Goal: Register for event/course

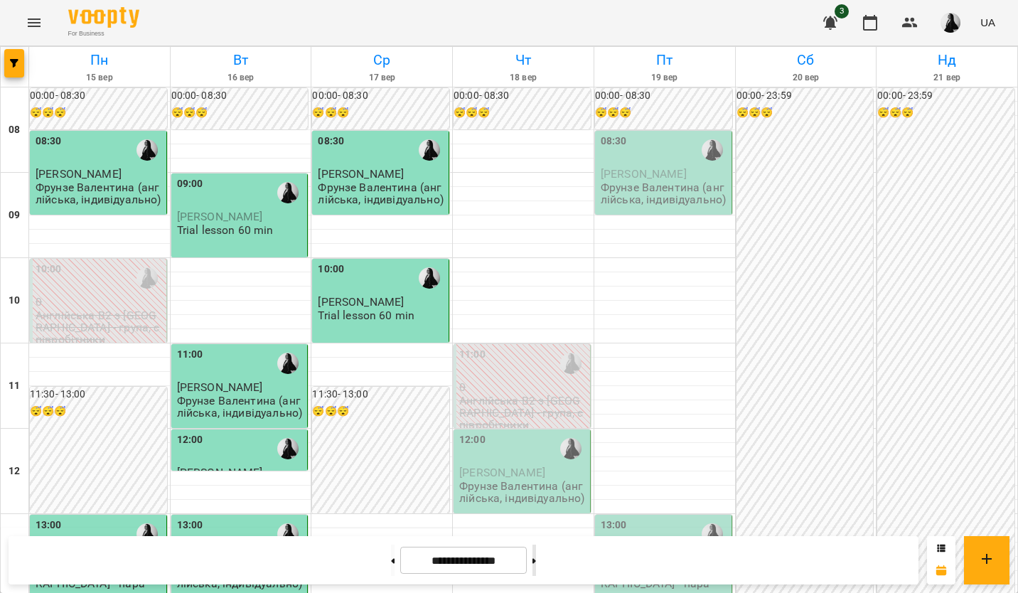
click at [536, 563] on button at bounding box center [534, 559] width 4 height 31
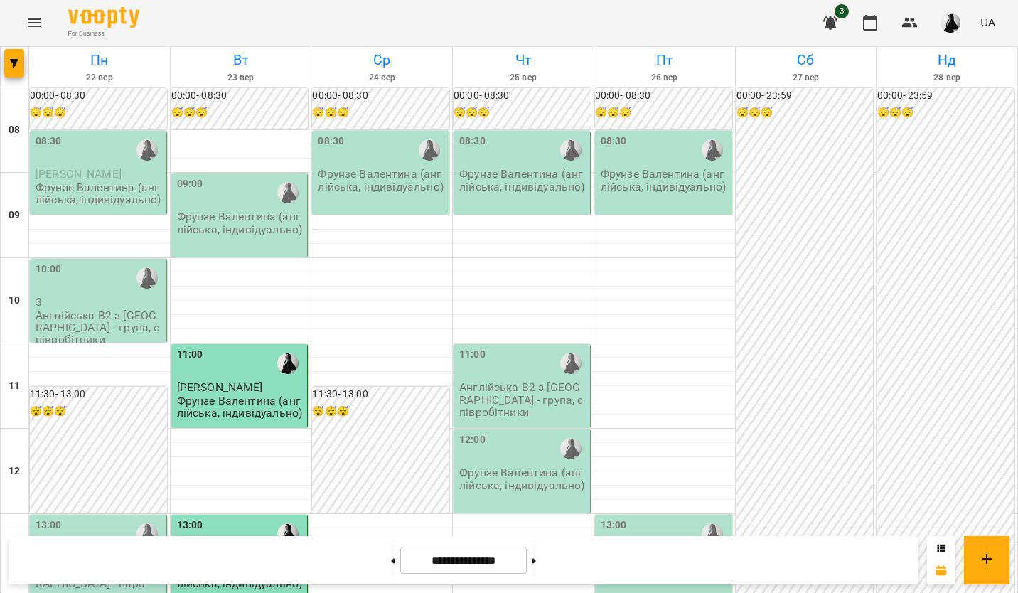
click at [500, 182] on p "Фрунзе Валентина (англійська, індивідуально)" at bounding box center [523, 180] width 128 height 25
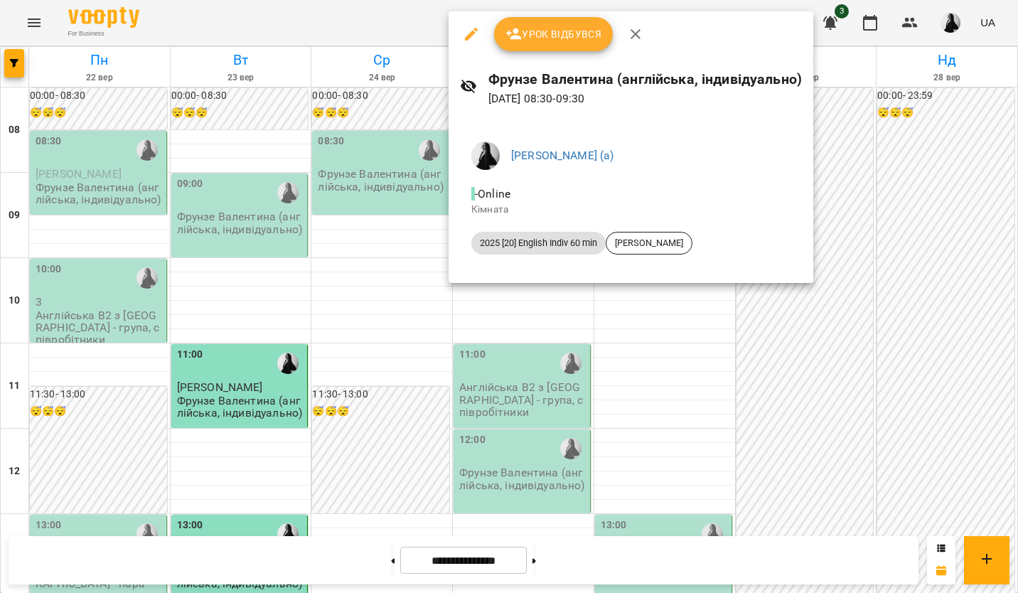
click at [502, 338] on div at bounding box center [509, 296] width 1018 height 593
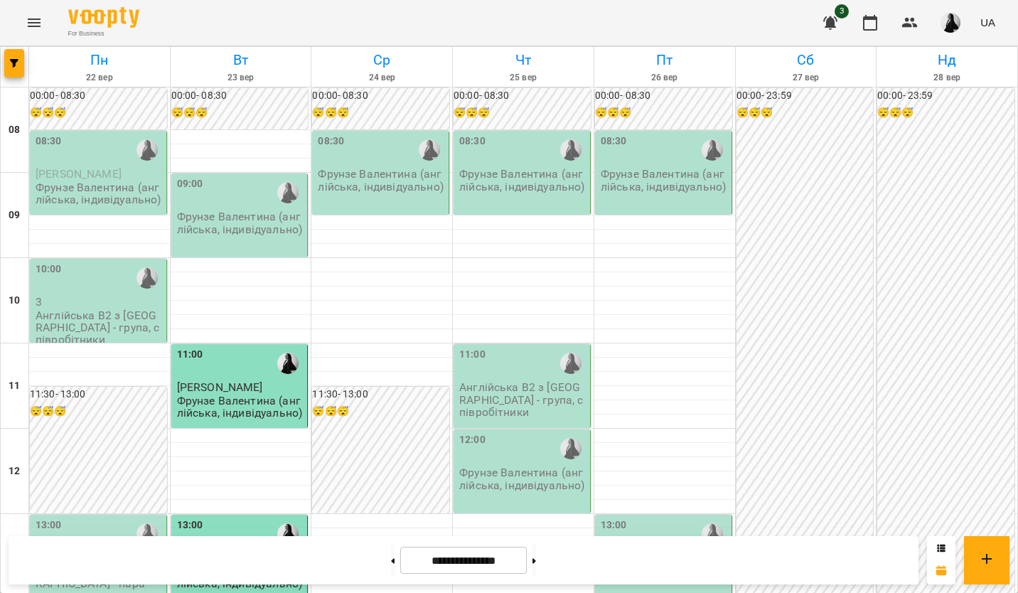
click at [352, 188] on p "Фрунзе Валентина (англійська, індивідуально)" at bounding box center [382, 180] width 128 height 25
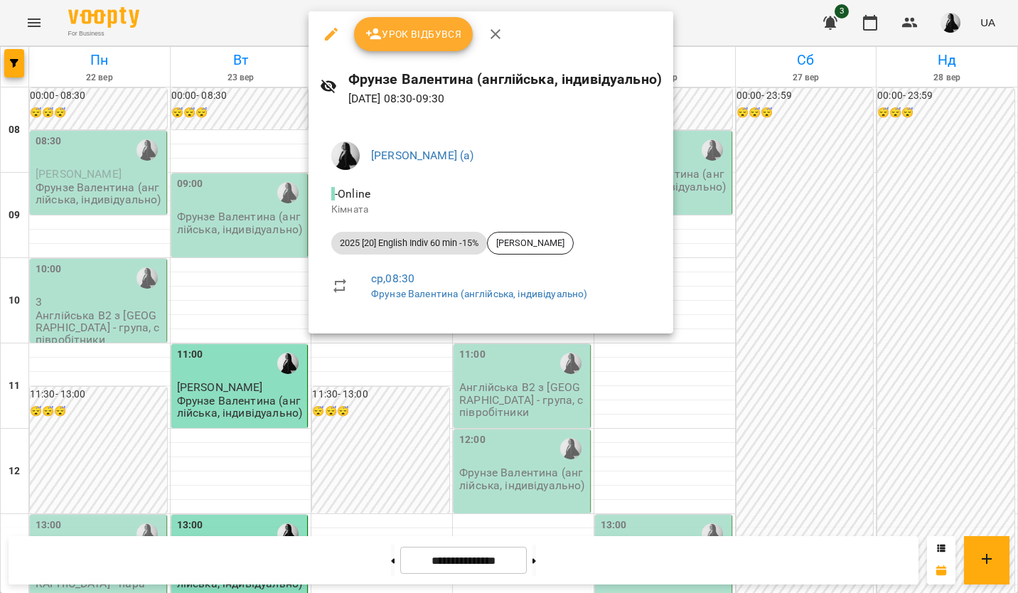
click at [492, 364] on div at bounding box center [509, 296] width 1018 height 593
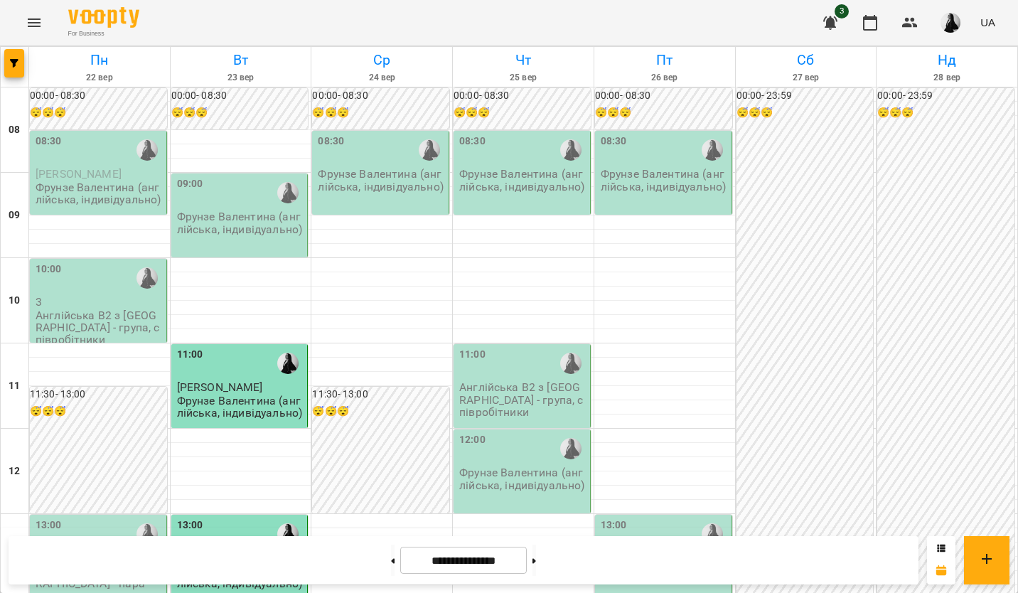
click at [208, 225] on p "Фрунзе Валентина (англійська, індивідуально)" at bounding box center [241, 222] width 128 height 25
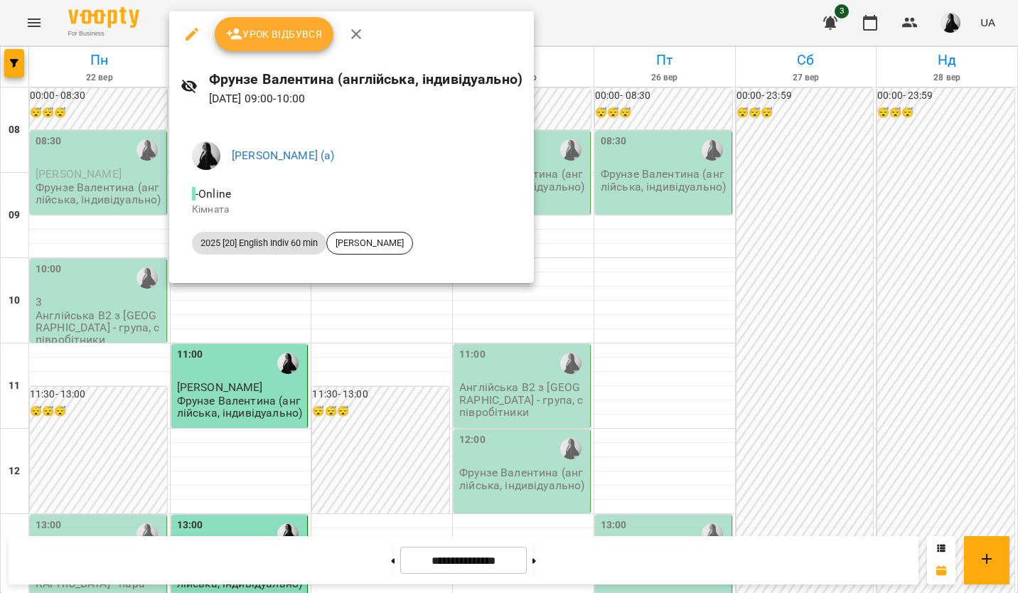
click at [479, 305] on div at bounding box center [509, 296] width 1018 height 593
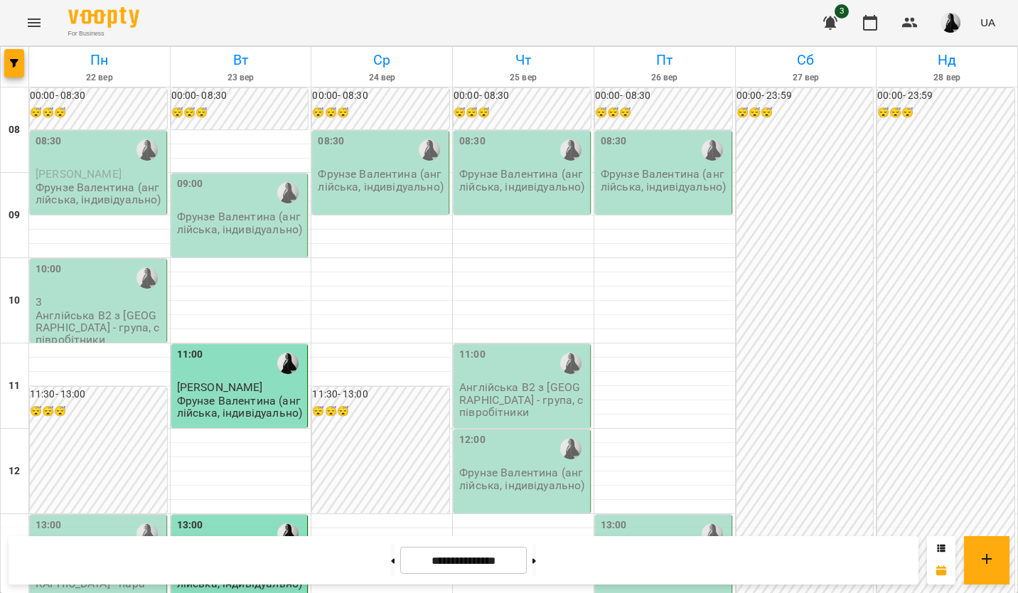
click at [380, 173] on p "Фрунзе Валентина (англійська, індивідуально)" at bounding box center [382, 180] width 128 height 25
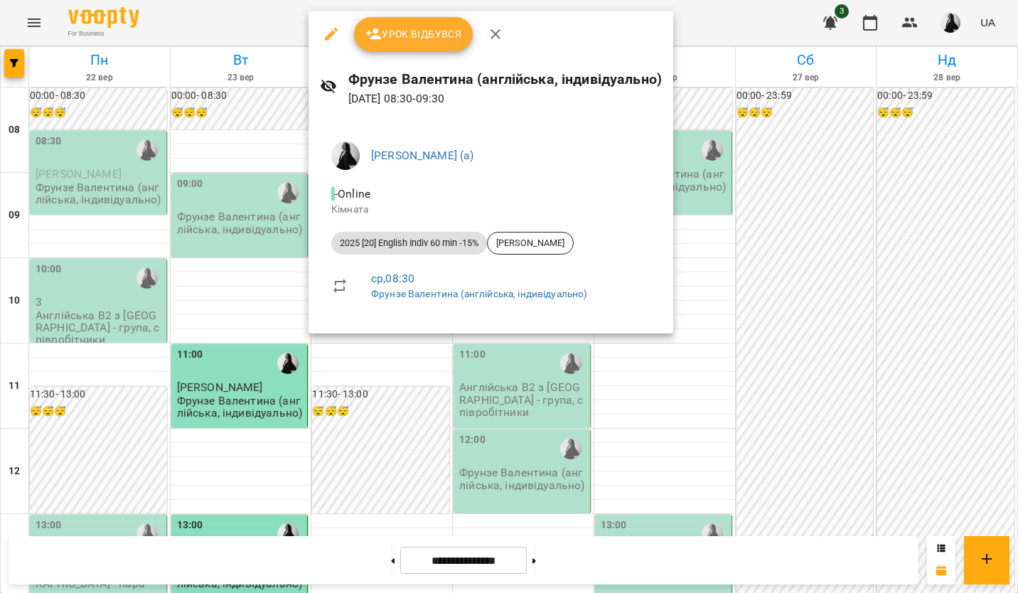
click at [516, 397] on div at bounding box center [509, 296] width 1018 height 593
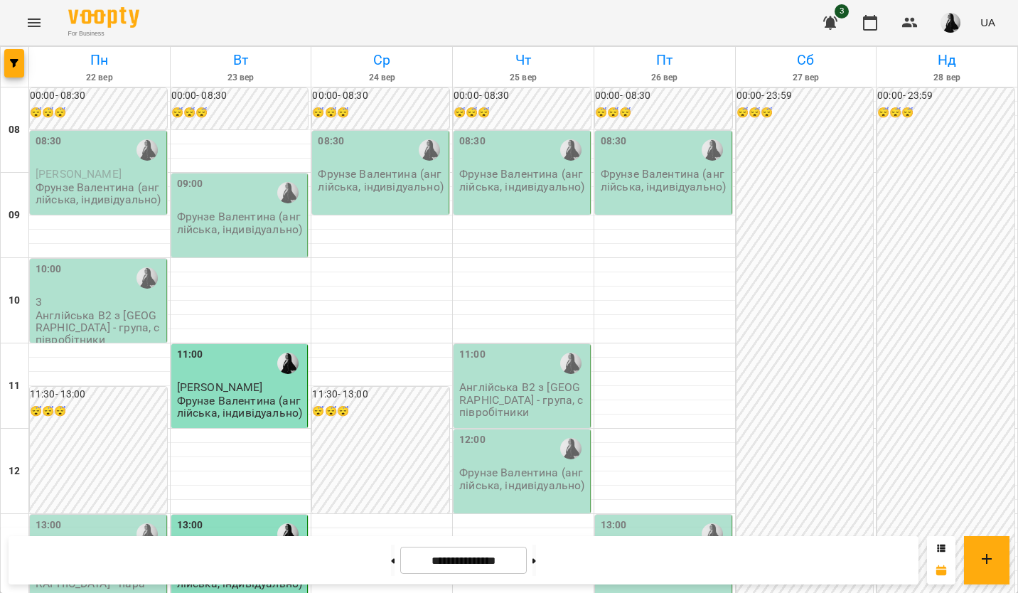
click at [121, 315] on p "Англійська В2 з [GEOGRAPHIC_DATA] - група, співробітники" at bounding box center [100, 327] width 128 height 37
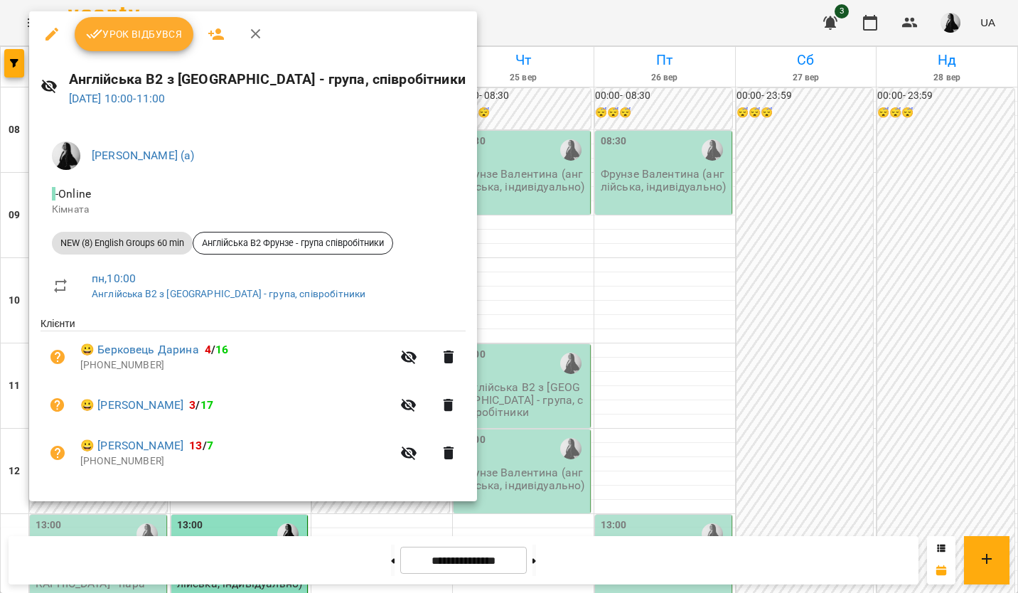
click at [543, 293] on div at bounding box center [509, 296] width 1018 height 593
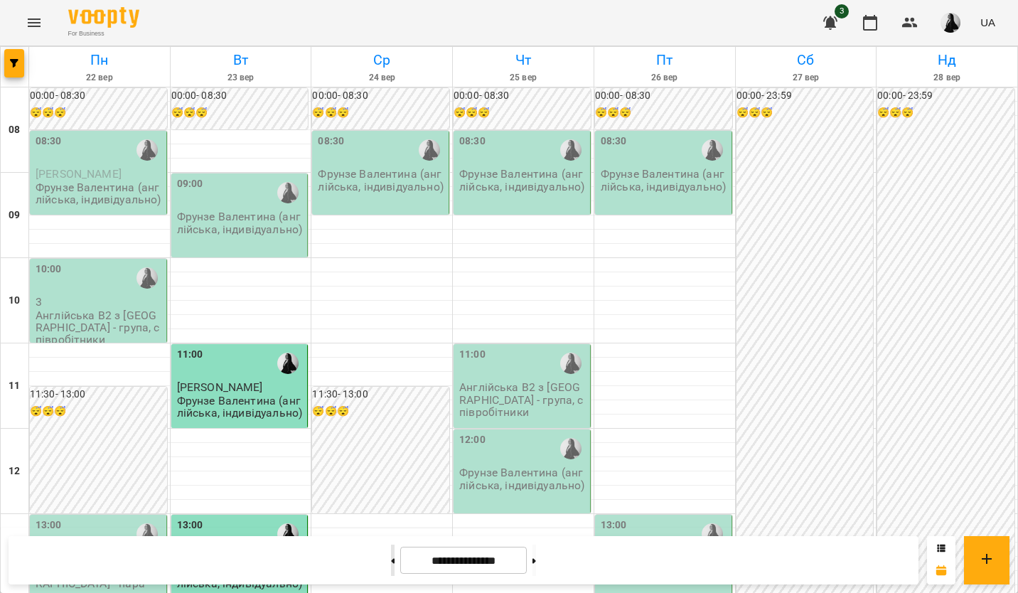
click at [391, 566] on button at bounding box center [393, 559] width 4 height 31
type input "**********"
